Goal: Information Seeking & Learning: Compare options

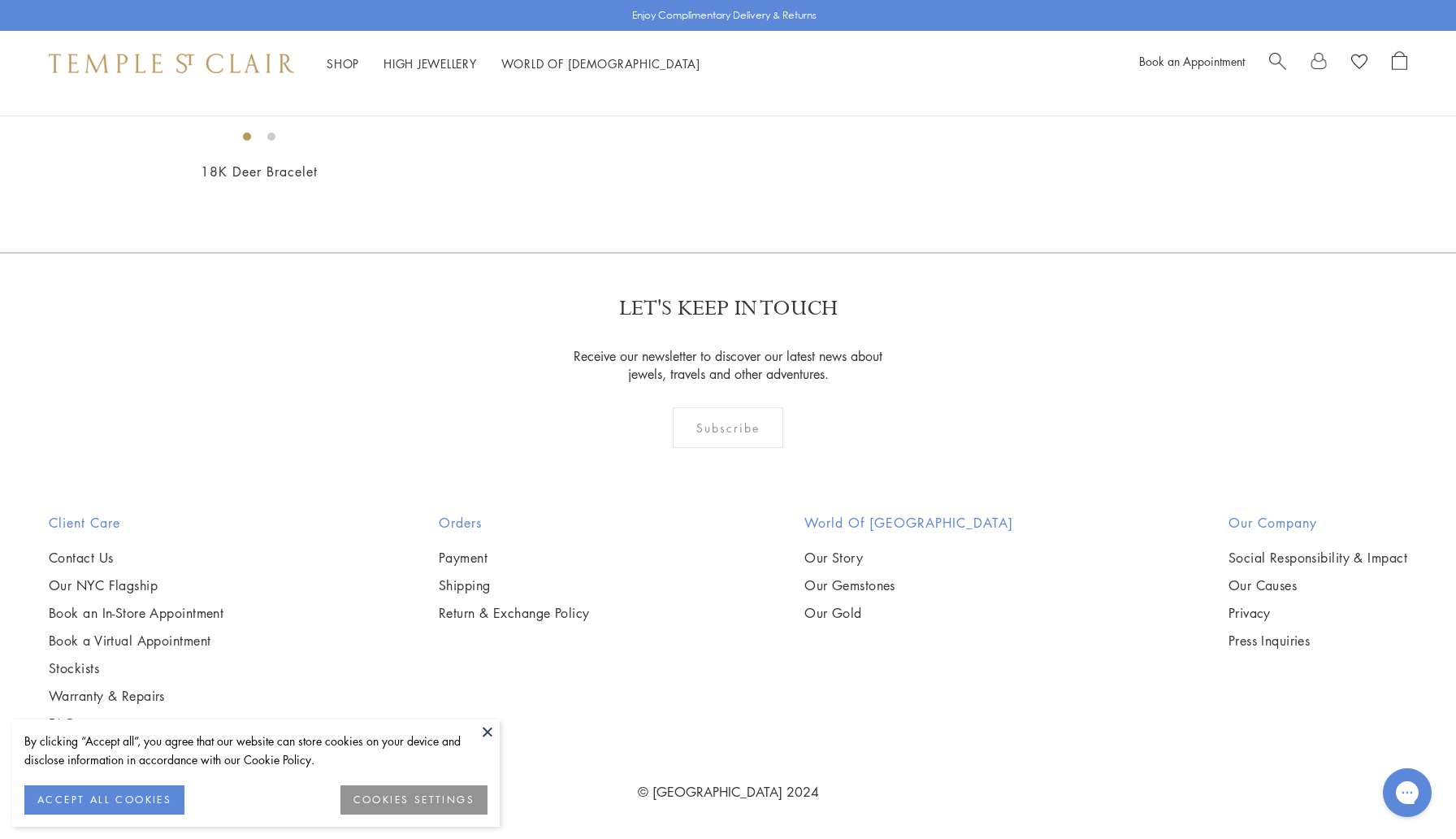
scroll to position [2295, 0]
click at [0, 0] on img at bounding box center [0, 0] width 0 height 0
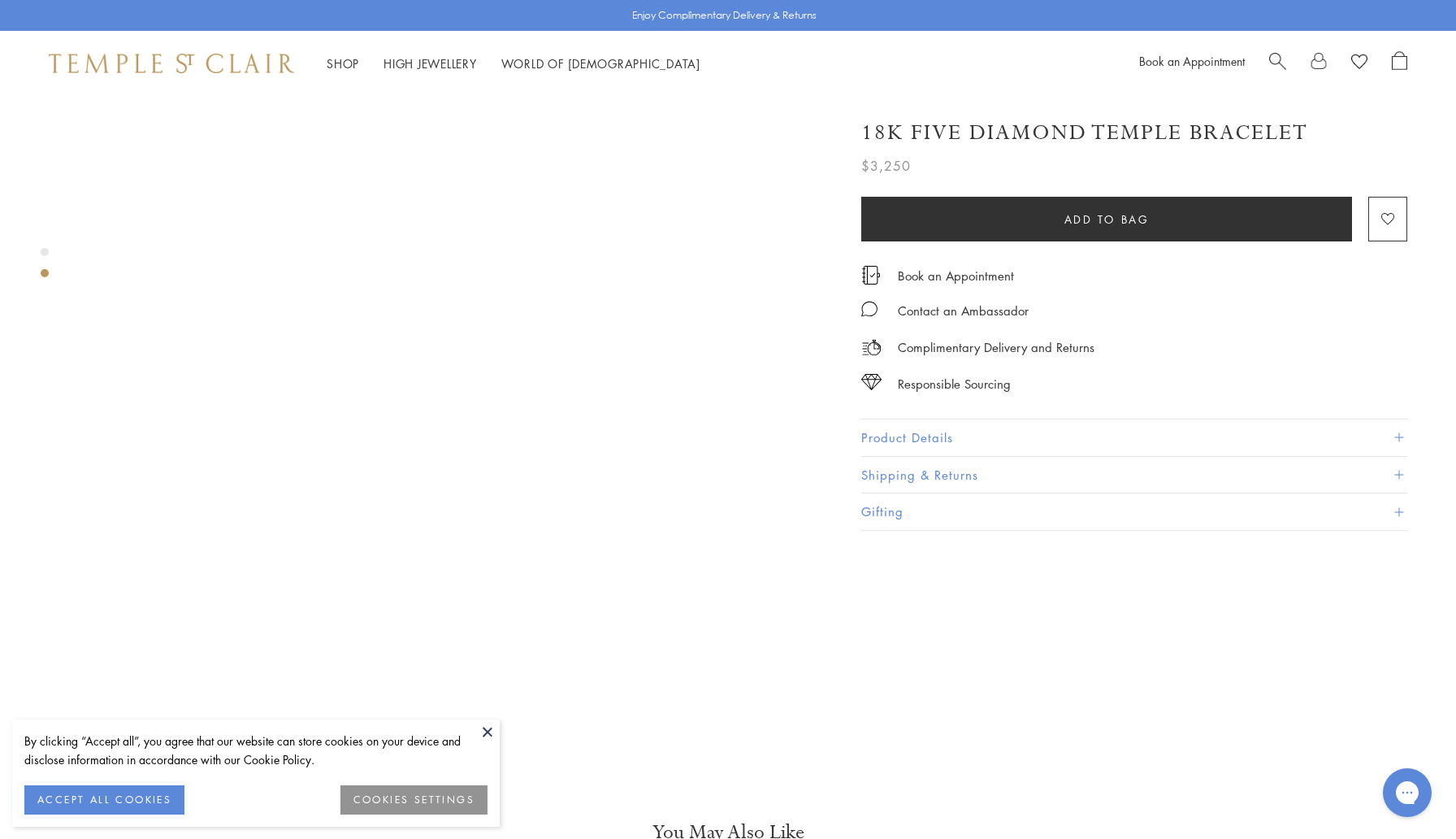
scroll to position [858, 0]
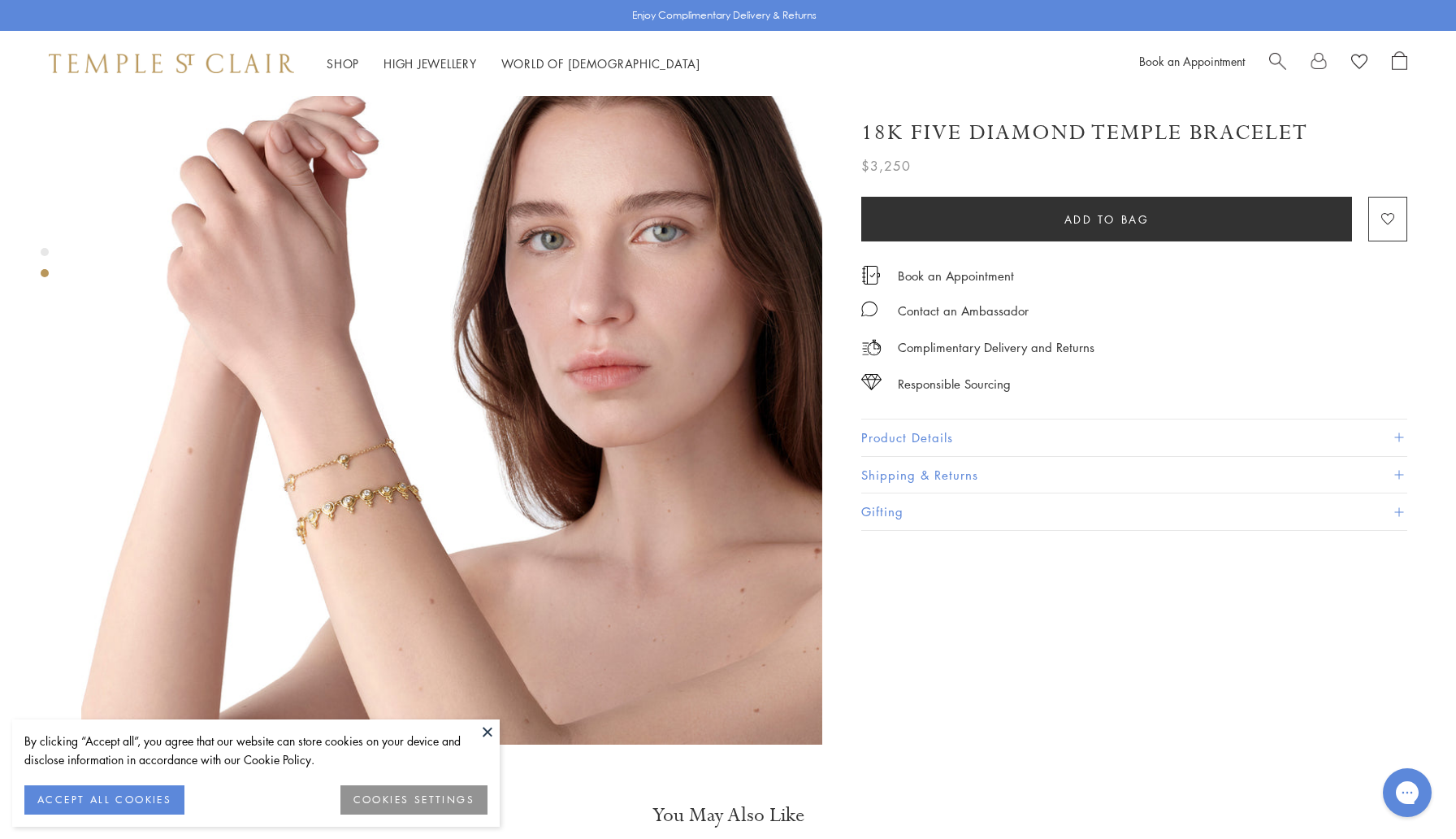
click at [903, 428] on button "Product Details" at bounding box center [1135, 437] width 546 height 36
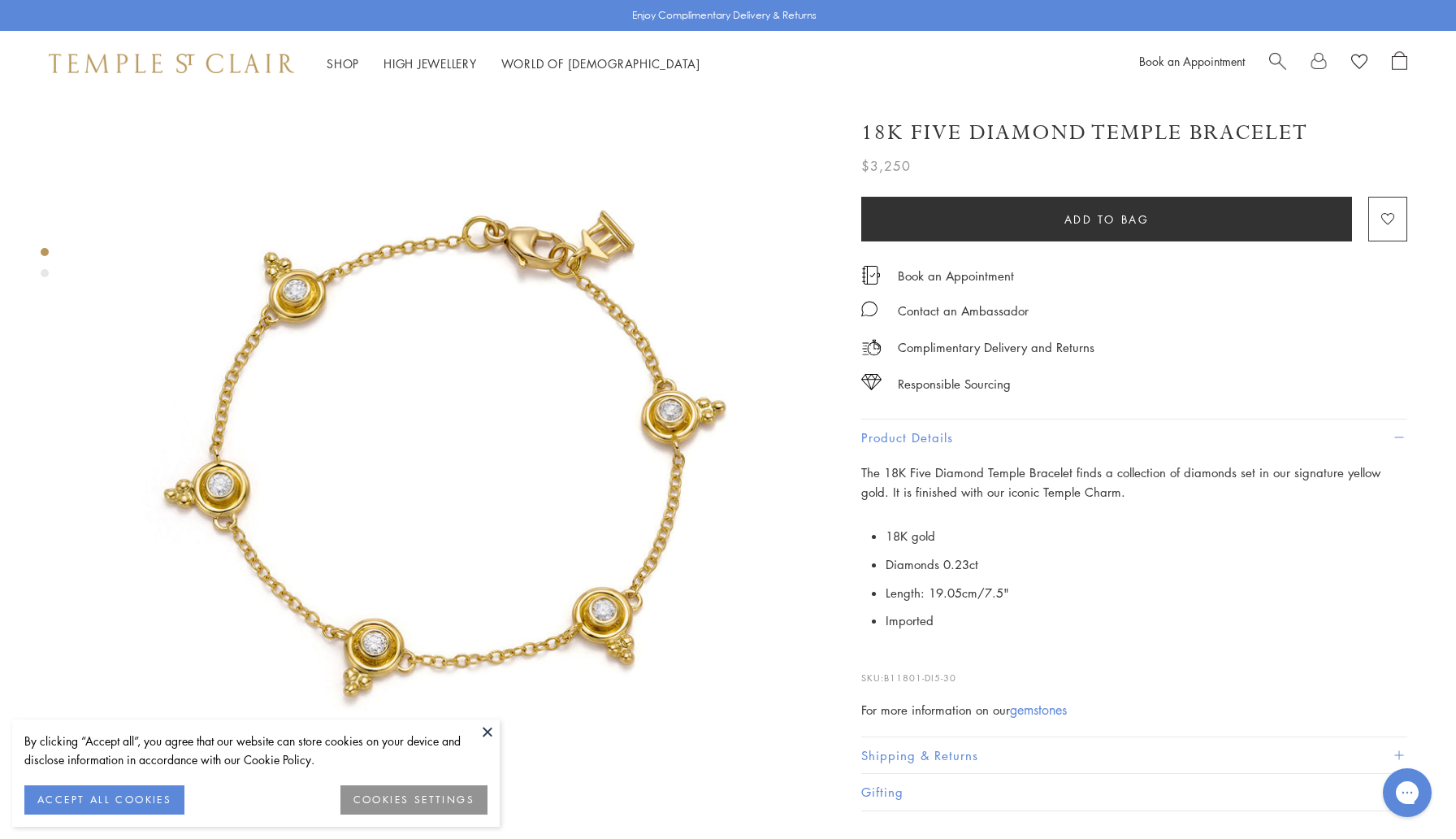
scroll to position [0, 0]
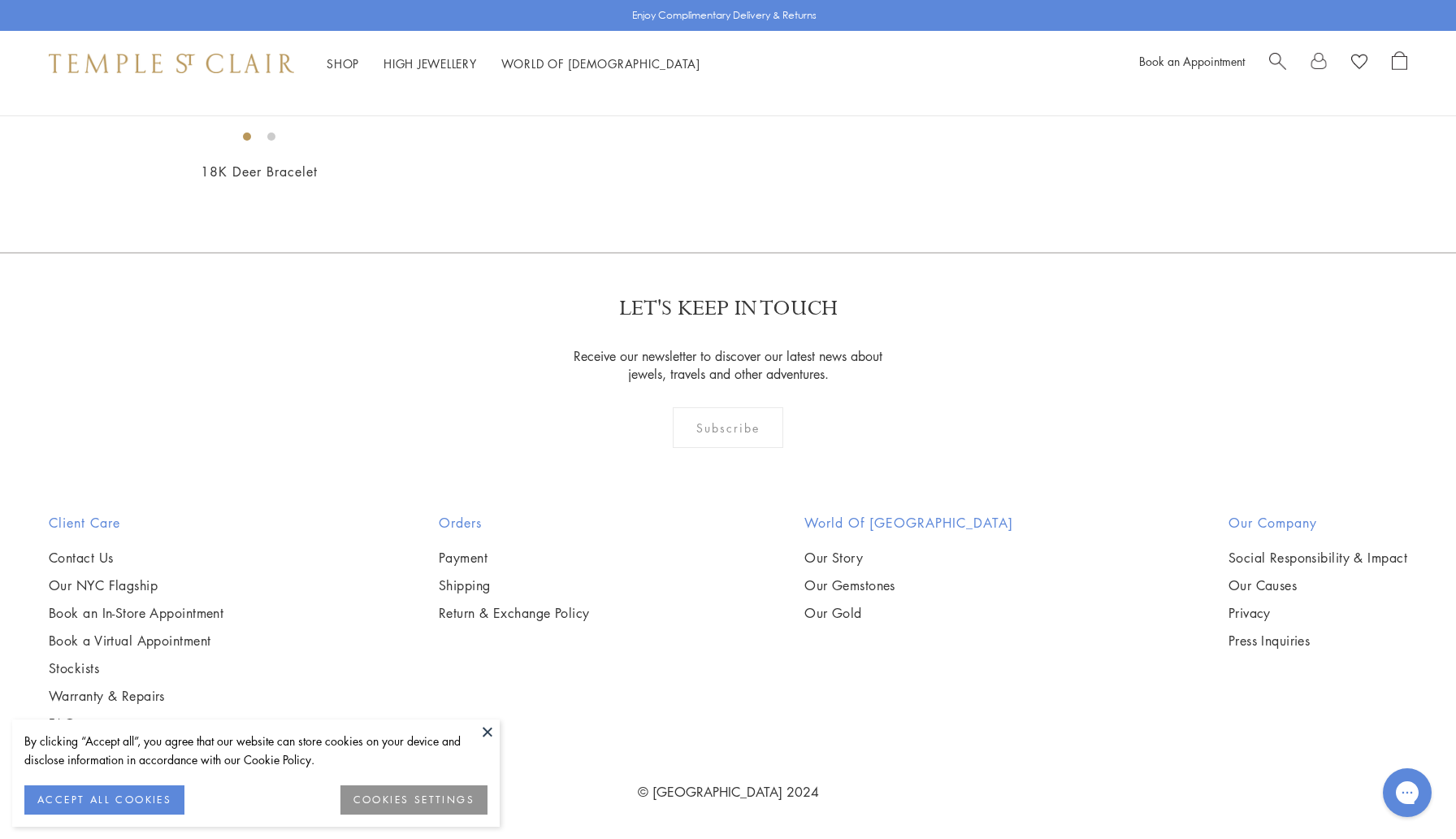
click at [0, 0] on img at bounding box center [0, 0] width 0 height 0
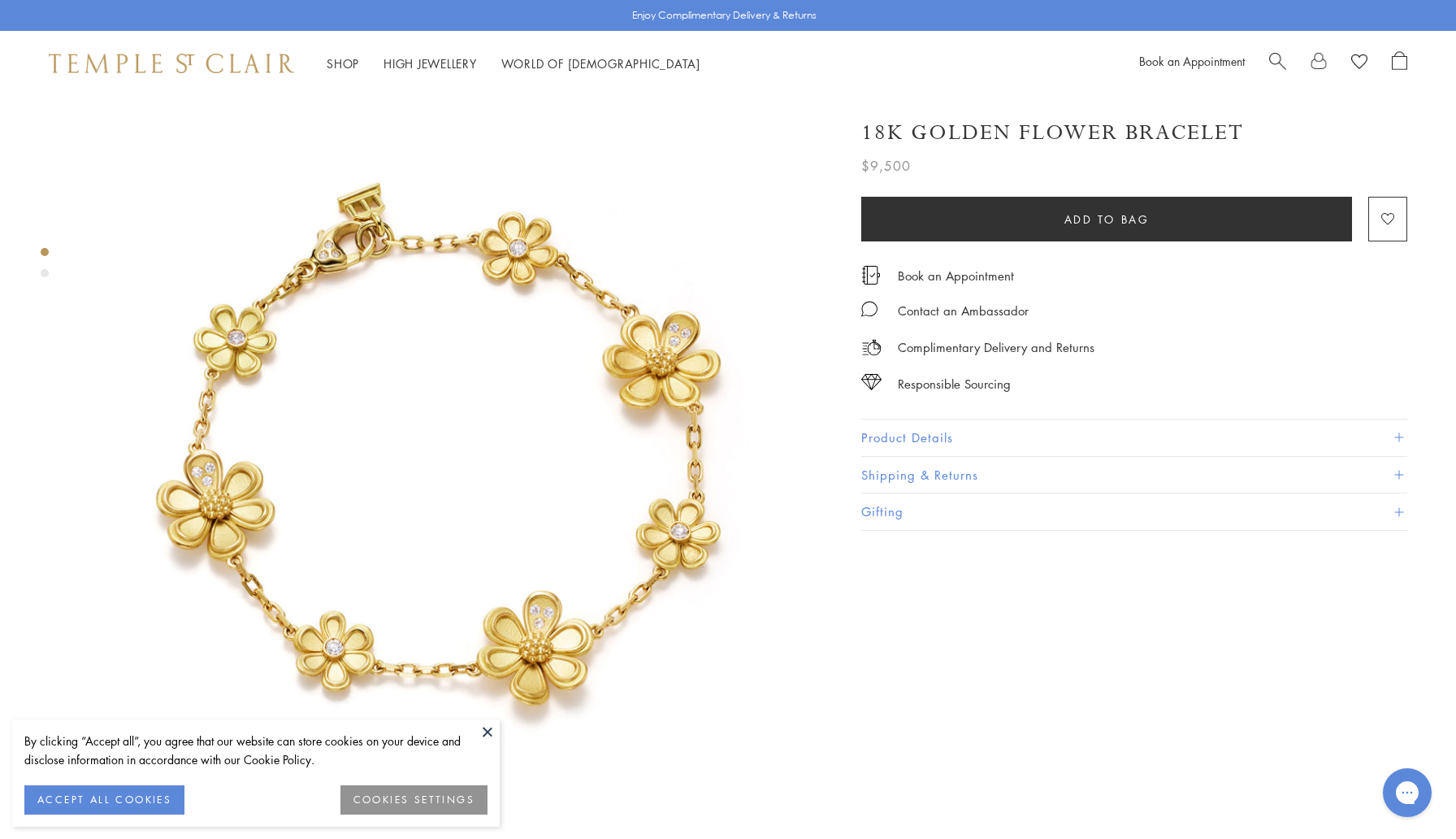
scroll to position [0, 4]
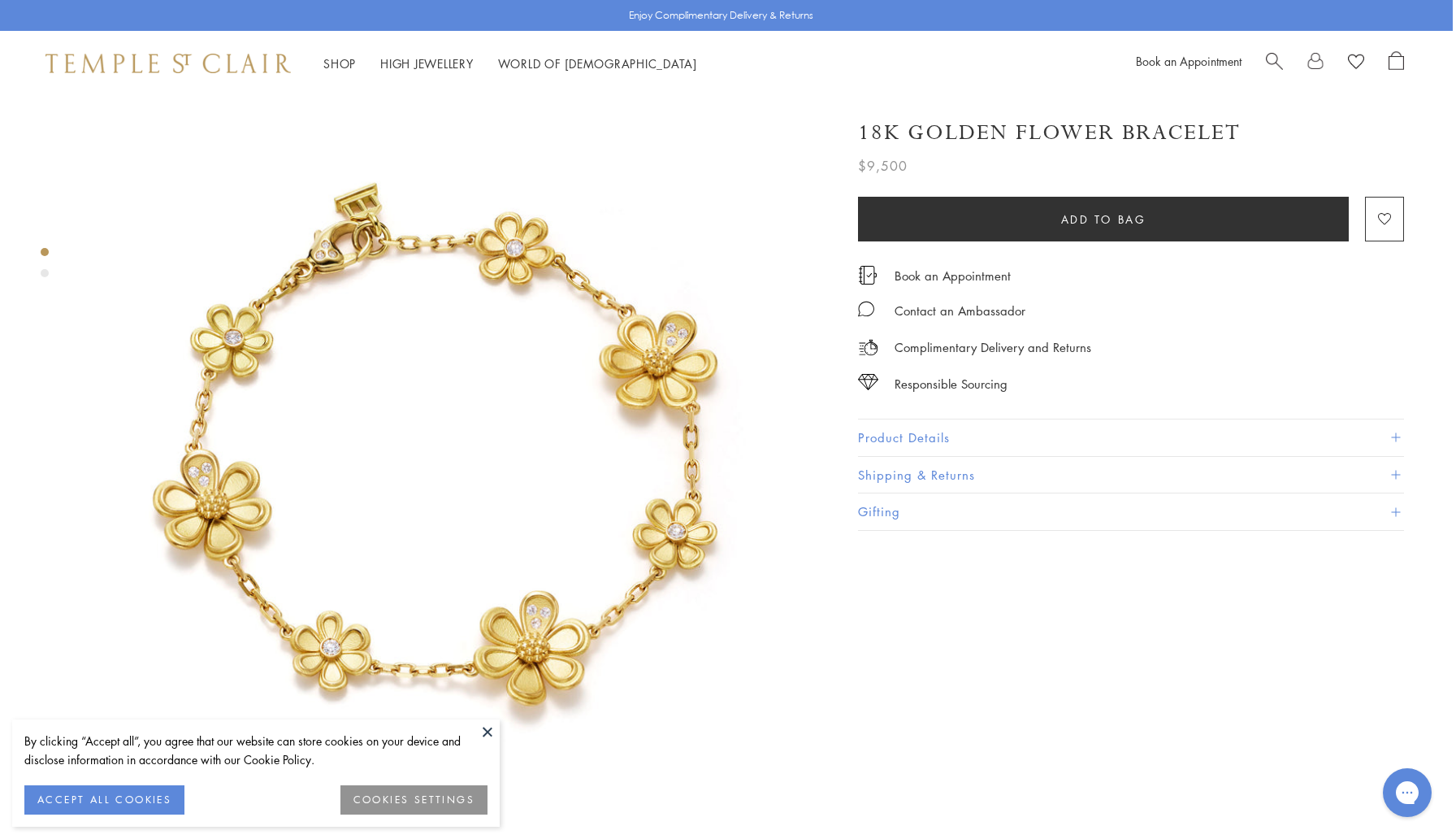
click at [890, 439] on button "Product Details" at bounding box center [1131, 437] width 546 height 36
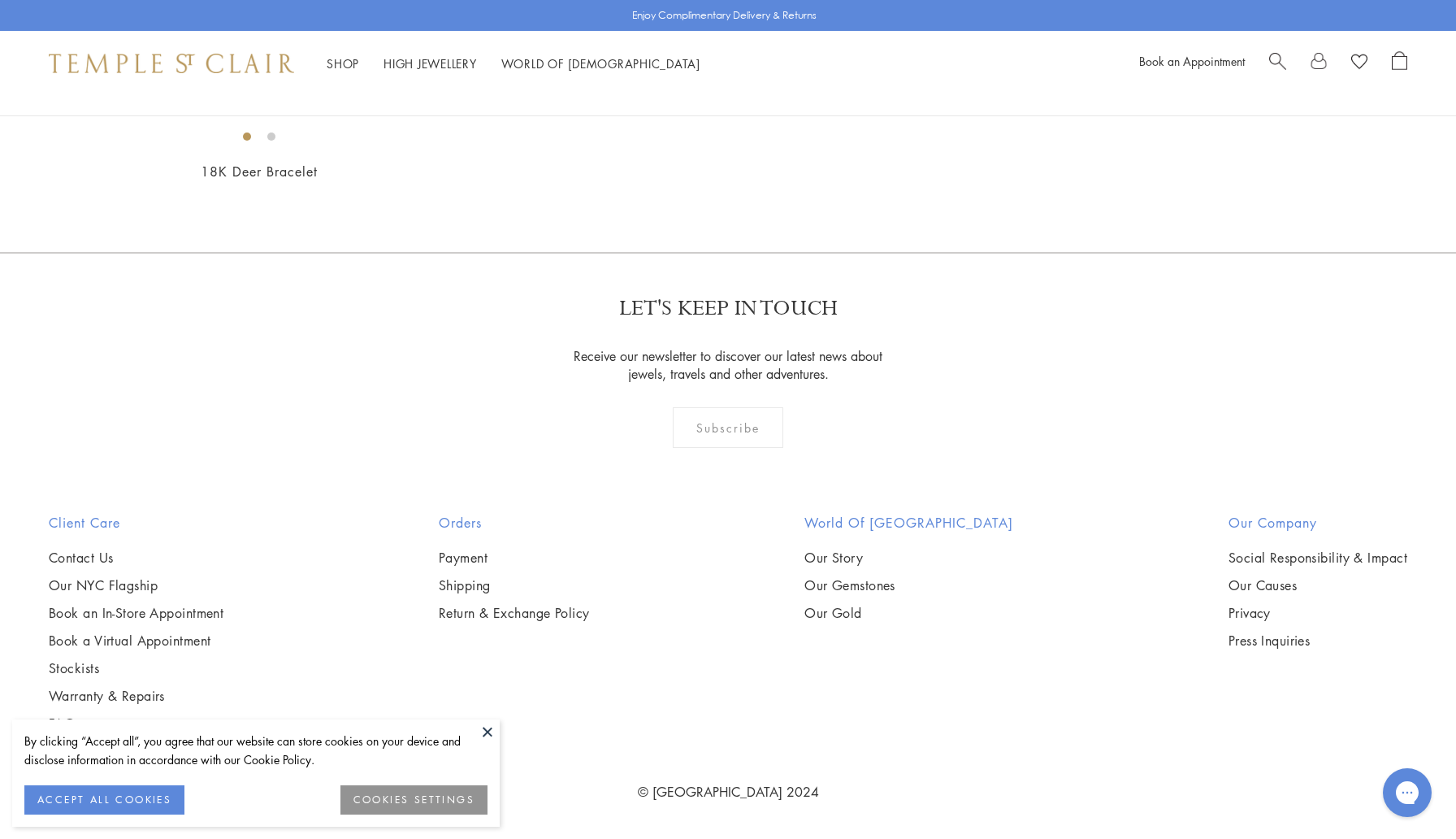
scroll to position [2483, 0]
click at [0, 0] on img at bounding box center [0, 0] width 0 height 0
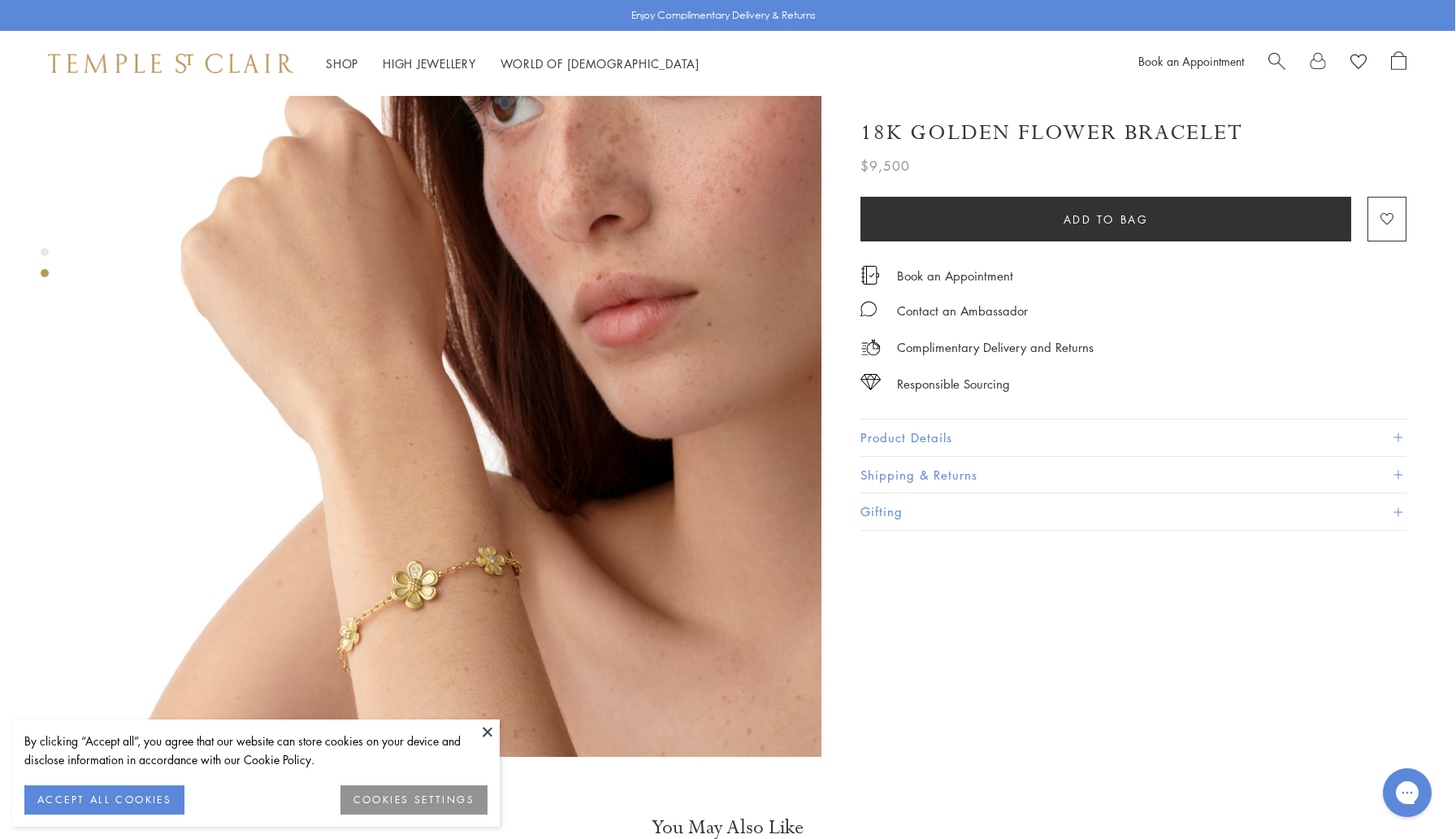
scroll to position [843, 1]
click at [478, 493] on img at bounding box center [451, 388] width 741 height 742
